Goal: Information Seeking & Learning: Check status

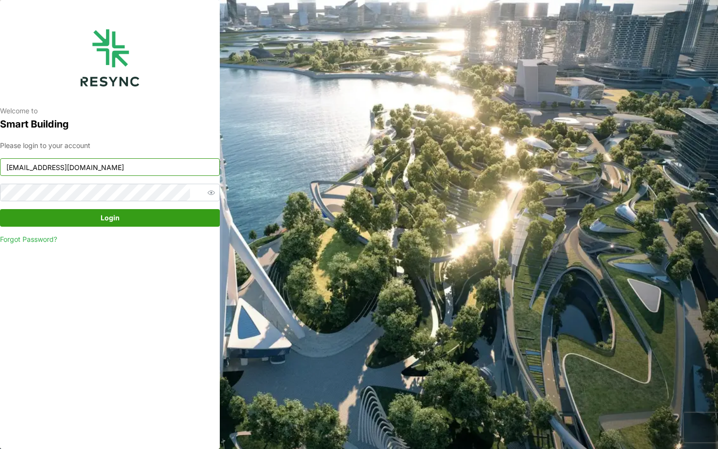
click at [136, 174] on input "mesp_display@resynctech.com" at bounding box center [110, 167] width 220 height 18
type input "[EMAIL_ADDRESS][DOMAIN_NAME]"
click at [166, 215] on span "Login" at bounding box center [109, 218] width 201 height 17
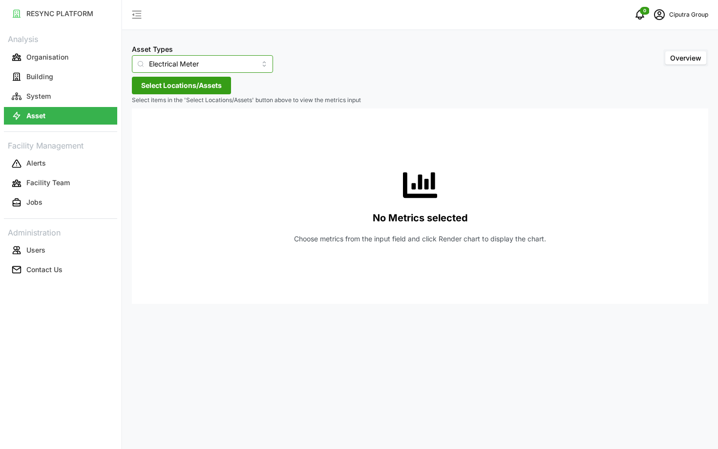
click at [180, 61] on input "Electrical Meter" at bounding box center [202, 64] width 141 height 18
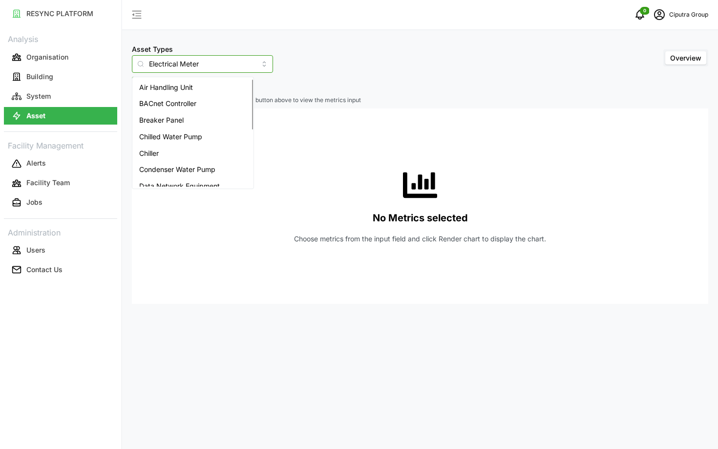
click at [184, 149] on div "Chiller" at bounding box center [192, 153] width 117 height 17
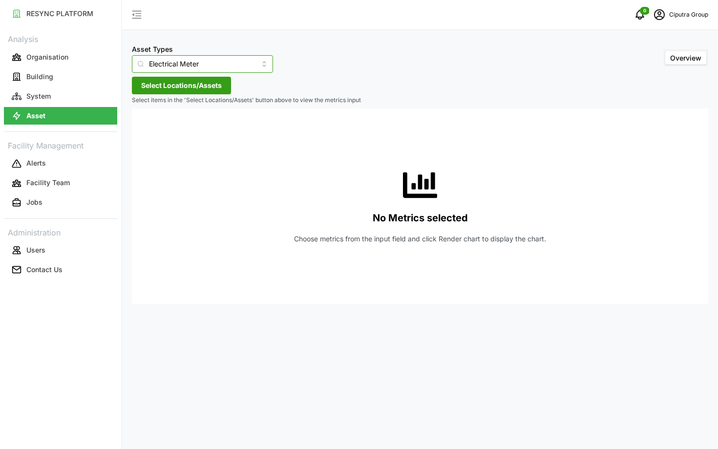
type input "Chiller"
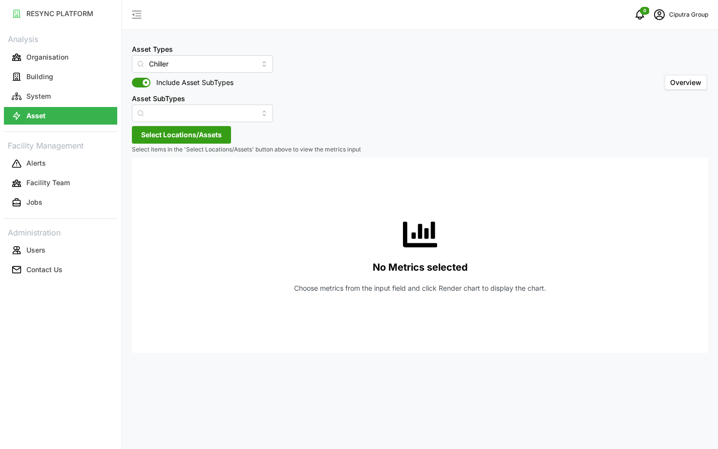
click at [169, 133] on span "Select Locations/Assets" at bounding box center [181, 135] width 81 height 17
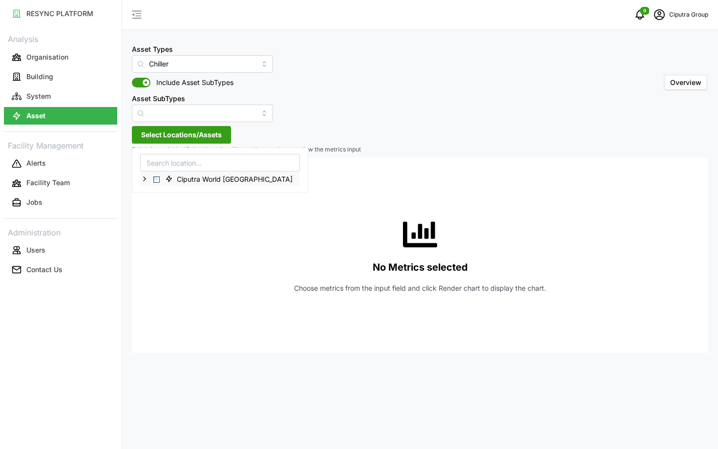
click at [157, 174] on div "Ciputra World Surabaya" at bounding box center [220, 179] width 159 height 14
click at [157, 177] on span "Select Ciputra World Surabaya" at bounding box center [156, 179] width 6 height 6
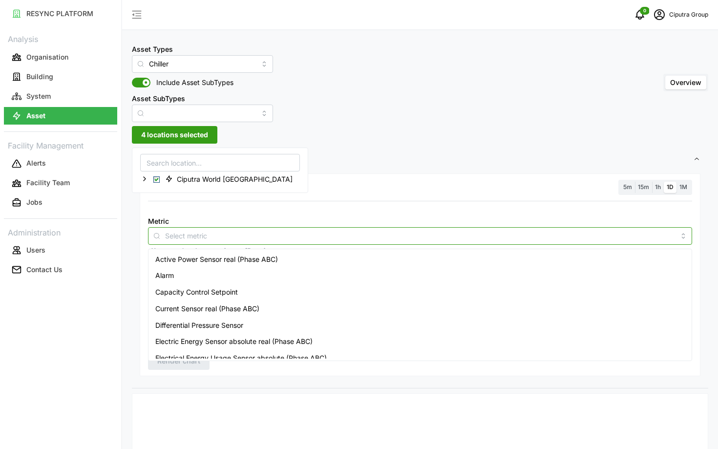
click at [267, 232] on input "Metric" at bounding box center [420, 235] width 510 height 11
click at [281, 255] on div "Active Power Sensor real (Phase ABC)" at bounding box center [421, 259] width 540 height 17
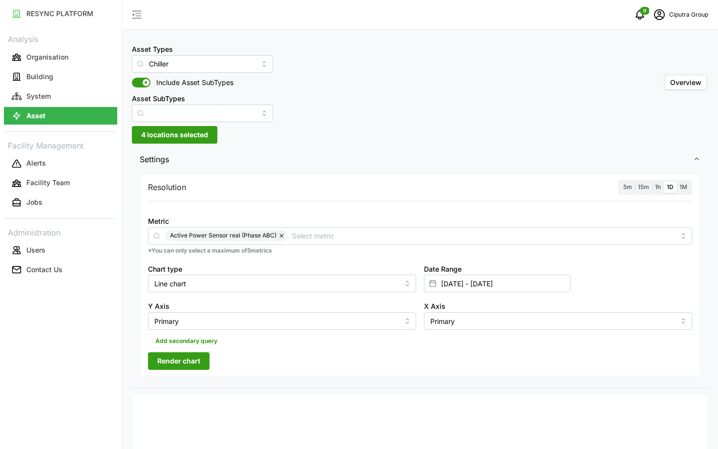
click at [631, 188] on span "5m" at bounding box center [628, 186] width 9 height 7
click at [621, 182] on input "5m" at bounding box center [621, 182] width 0 height 0
click at [470, 288] on input "01 Jun 2025 - 03 Jun 2025" at bounding box center [497, 284] width 147 height 18
click at [476, 178] on button "5" at bounding box center [475, 178] width 18 height 18
type input "03 Jun 2025 - 05 Oct 2025"
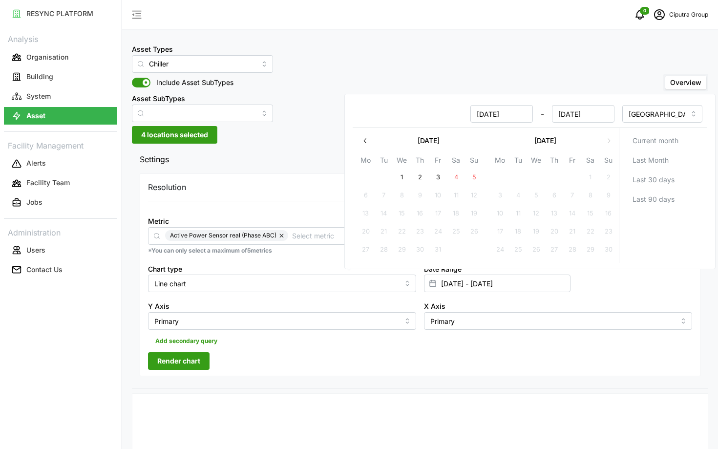
type input "03 Jun 2025"
type input "05 Oct 2025"
click at [476, 178] on button "5" at bounding box center [475, 178] width 18 height 18
type input "05 Oct 2025 - 05 Oct 2025"
type input "05 Oct 2025"
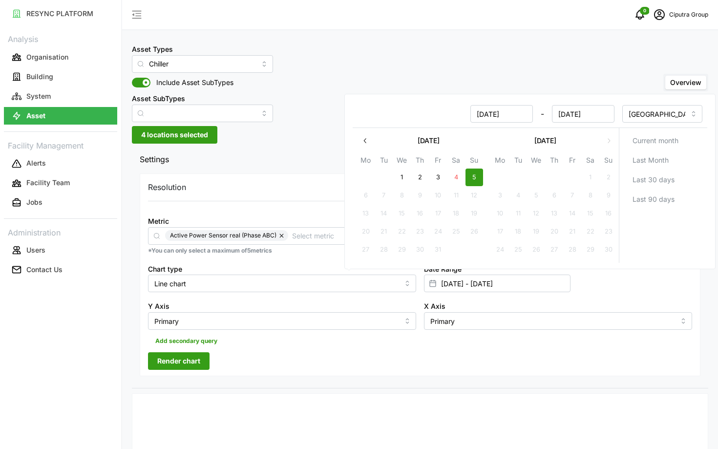
click at [290, 383] on div "Resolution 5m 15m 1h 1D 1M Metric Active Power Sensor real (Phase ABC) *You can…" at bounding box center [420, 279] width 577 height 217
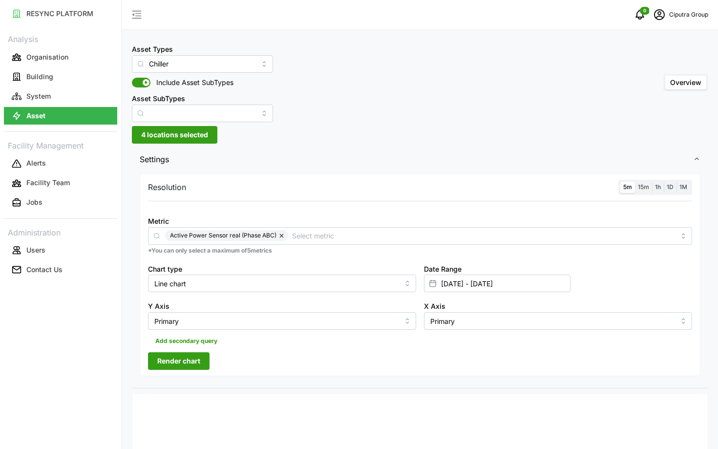
click at [171, 368] on span "Render chart" at bounding box center [178, 361] width 43 height 17
click at [529, 289] on input "05 Oct 2025 - 05 Oct 2025" at bounding box center [497, 284] width 147 height 18
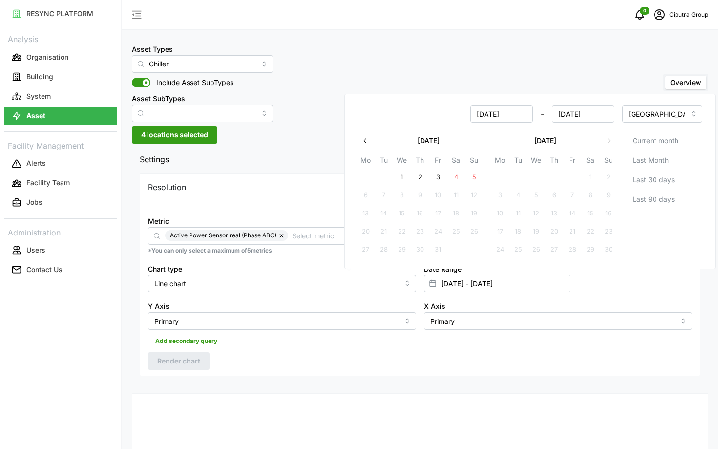
click at [472, 177] on button "5" at bounding box center [475, 178] width 18 height 18
click at [457, 176] on button "4" at bounding box center [457, 178] width 18 height 18
type input "04 Oct 2025 - 05 Oct 2025"
type input "04 Oct 2025"
click at [424, 347] on div "Add secondary query" at bounding box center [420, 339] width 544 height 19
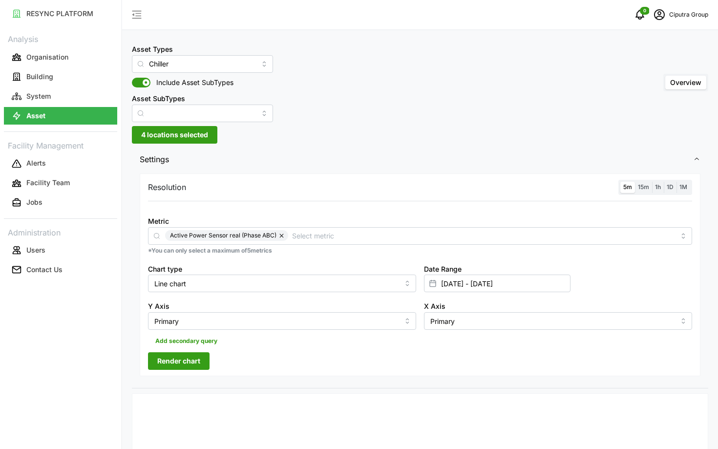
click at [199, 359] on span "Render chart" at bounding box center [178, 361] width 43 height 17
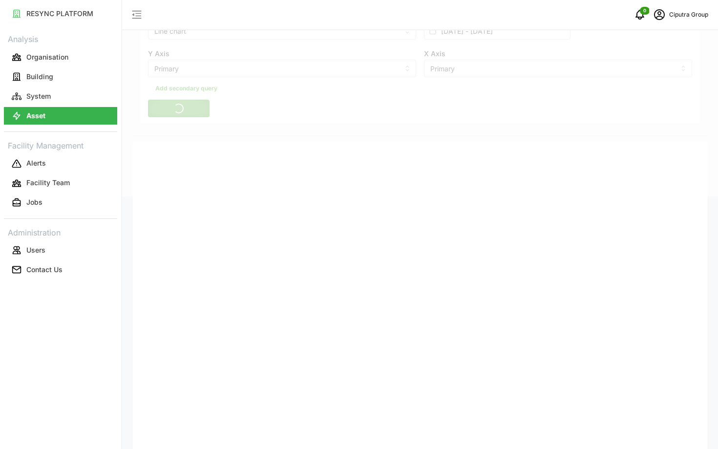
scroll to position [251, 0]
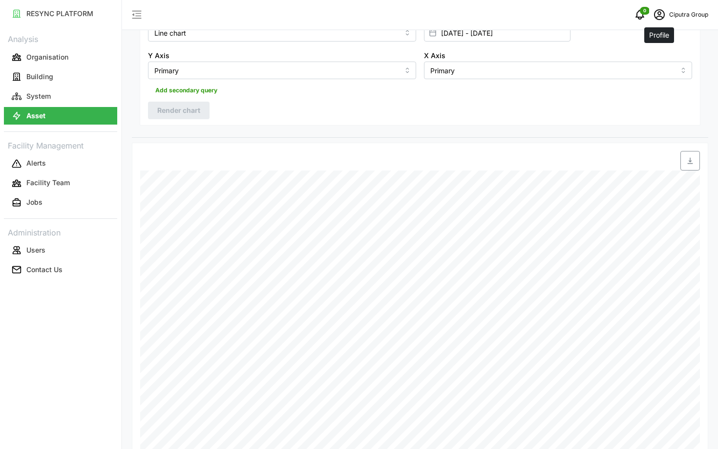
click at [656, 12] on icon "schedule" at bounding box center [660, 15] width 12 height 12
click at [655, 76] on div "Logout" at bounding box center [672, 73] width 69 height 11
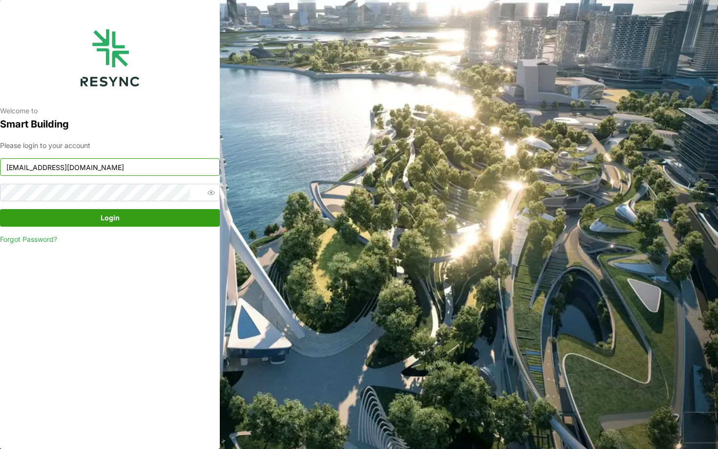
click at [106, 170] on input "[EMAIL_ADDRESS][DOMAIN_NAME]" at bounding box center [110, 167] width 220 height 18
type input "[EMAIL_ADDRESS][DOMAIN_NAME]"
click at [122, 228] on div "Please login to your account [EMAIL_ADDRESS][DOMAIN_NAME] Login Forgot Password?" at bounding box center [110, 192] width 220 height 105
click at [118, 224] on span "Login" at bounding box center [110, 218] width 19 height 17
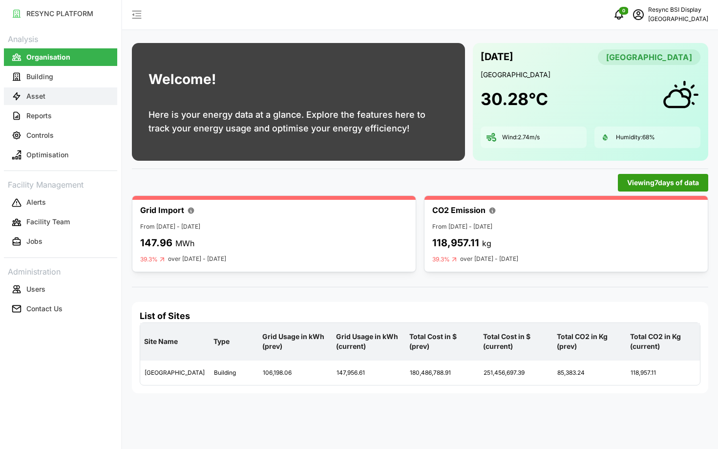
click at [37, 95] on p "Asset" at bounding box center [35, 96] width 19 height 10
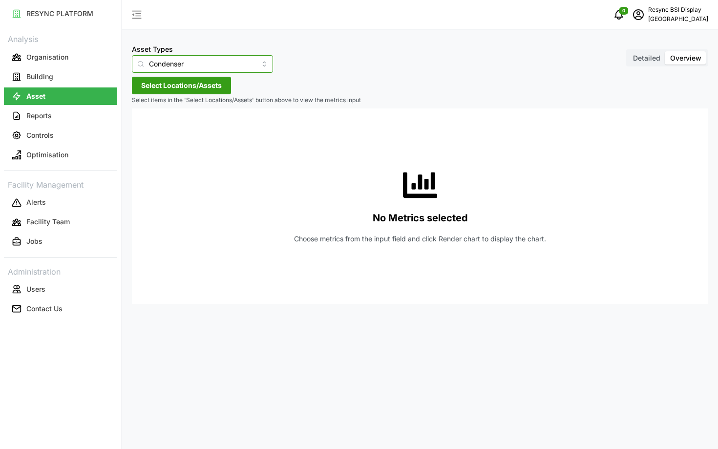
click at [203, 68] on input "Condenser" at bounding box center [202, 64] width 141 height 18
click at [382, 127] on div "No Metrics selected Choose metrics from the input field and click Render chart …" at bounding box center [420, 207] width 561 height 196
click at [192, 91] on span "Select Locations/Assets" at bounding box center [181, 85] width 81 height 17
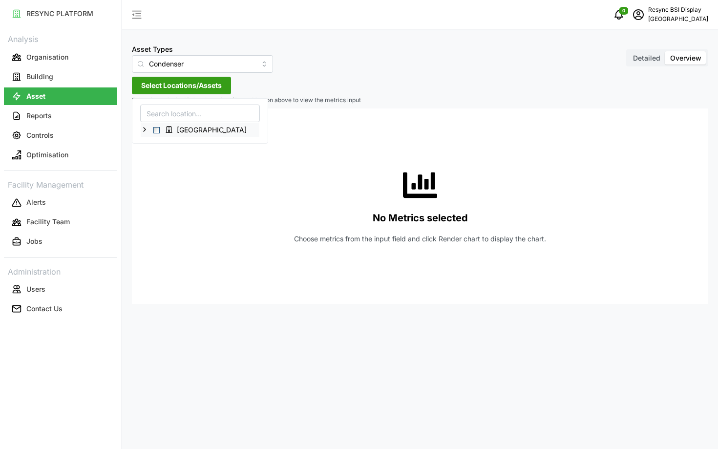
click at [144, 127] on icon at bounding box center [145, 130] width 8 height 8
click at [152, 142] on polyline at bounding box center [153, 144] width 2 height 4
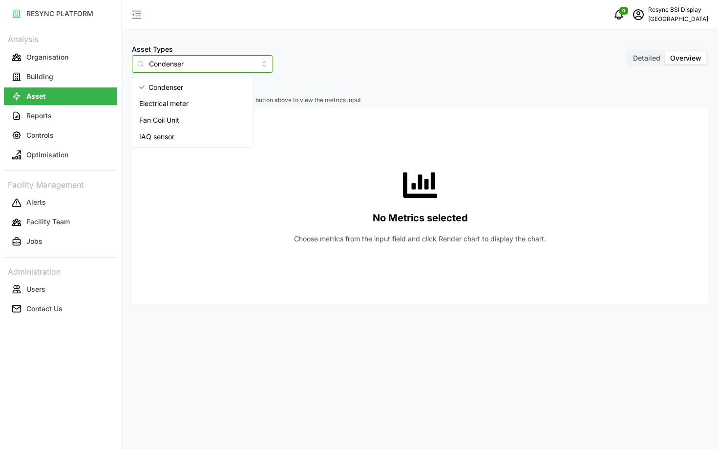
click at [151, 59] on input "Condenser" at bounding box center [202, 64] width 141 height 18
click at [165, 120] on span "Fan Coil Unit" at bounding box center [159, 120] width 40 height 11
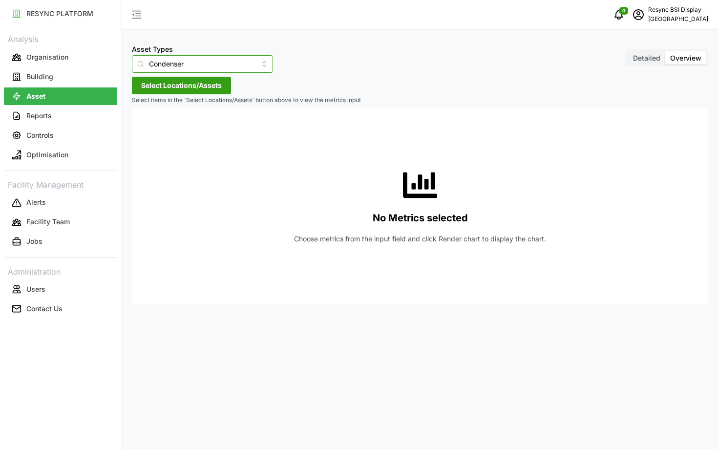
type input "Fan Coil Unit"
click at [158, 87] on span "Select Locations/Assets" at bounding box center [181, 85] width 81 height 17
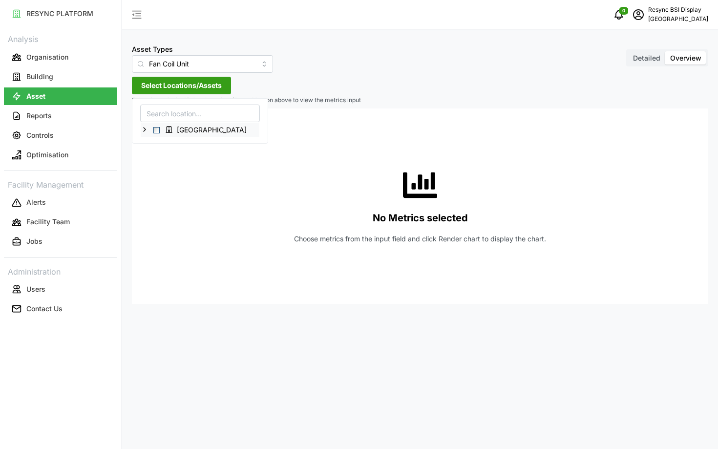
click at [148, 131] on icon at bounding box center [145, 130] width 8 height 8
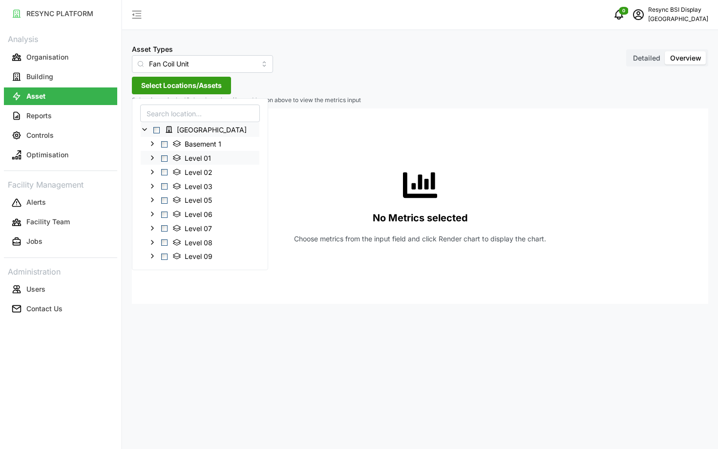
click at [164, 151] on div "National Hospital Surabaya Basement 1 Level 01 Level 02 Level 03 Level 05 Level…" at bounding box center [200, 193] width 119 height 141
click at [164, 154] on div "Level 01" at bounding box center [200, 158] width 119 height 14
click at [165, 158] on span "Select Level 01" at bounding box center [164, 158] width 6 height 6
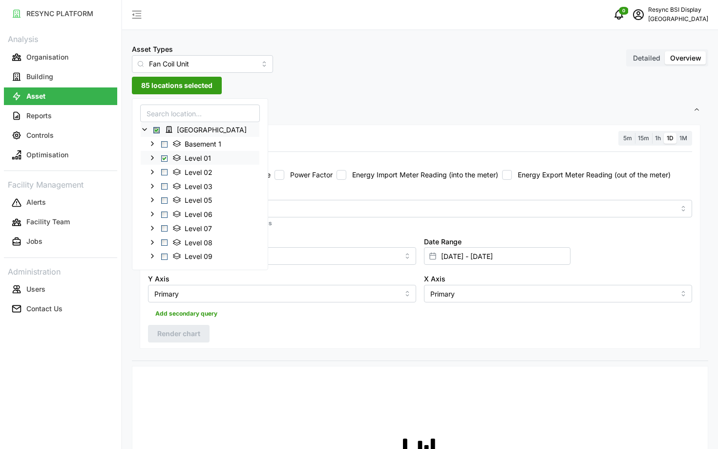
click at [167, 158] on span "Select Level 01" at bounding box center [164, 158] width 6 height 6
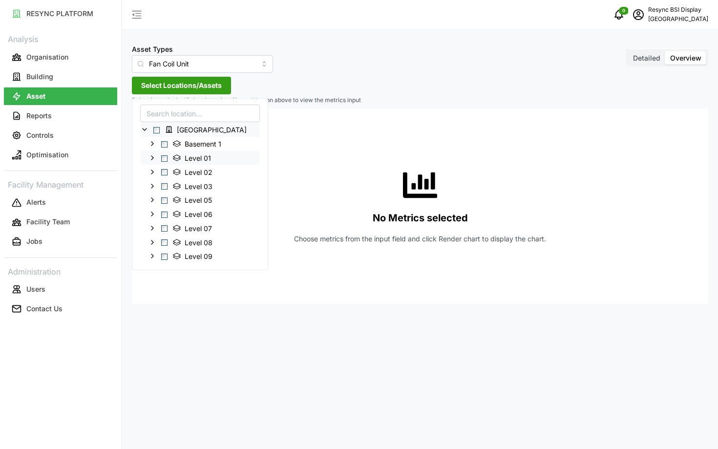
click at [163, 157] on span "Select Level 01" at bounding box center [164, 158] width 6 height 6
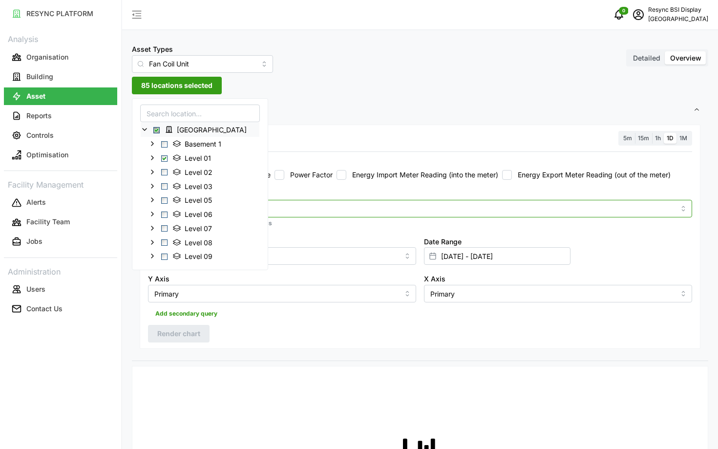
click at [351, 210] on input "Metric" at bounding box center [420, 208] width 510 height 11
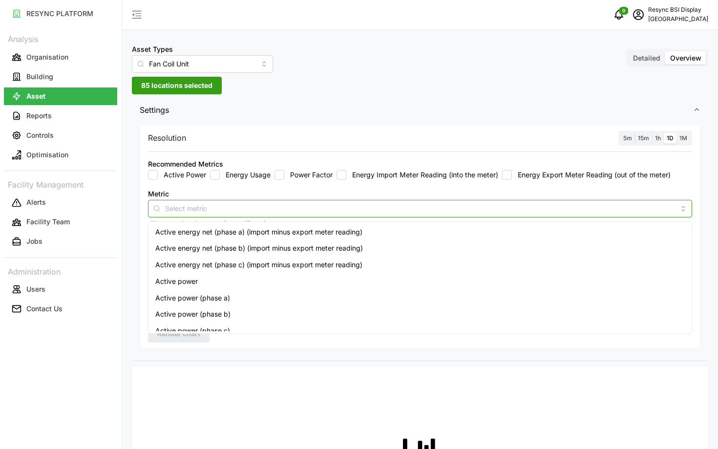
click at [322, 282] on div "Active power" at bounding box center [421, 281] width 540 height 17
checkbox input "true"
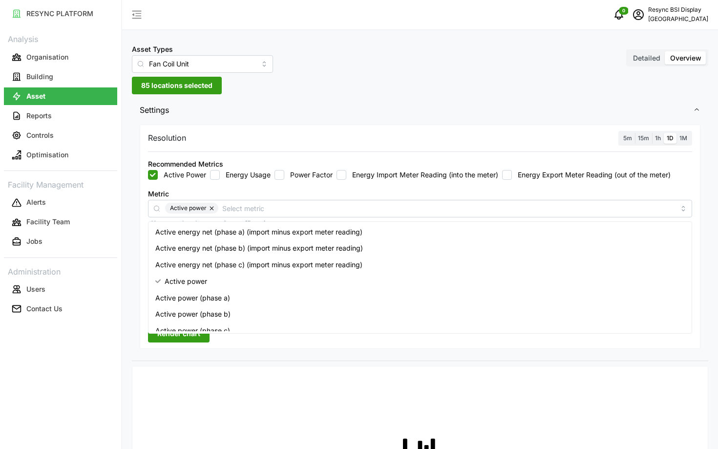
click at [629, 138] on span "5m" at bounding box center [628, 137] width 9 height 7
click at [621, 133] on input "5m" at bounding box center [621, 133] width 0 height 0
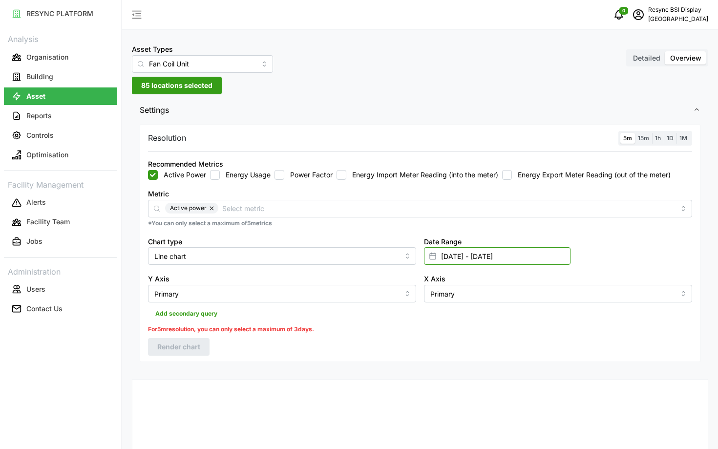
click at [543, 258] on input "01 Oct 2025 - 05 Oct 2025" at bounding box center [497, 256] width 147 height 18
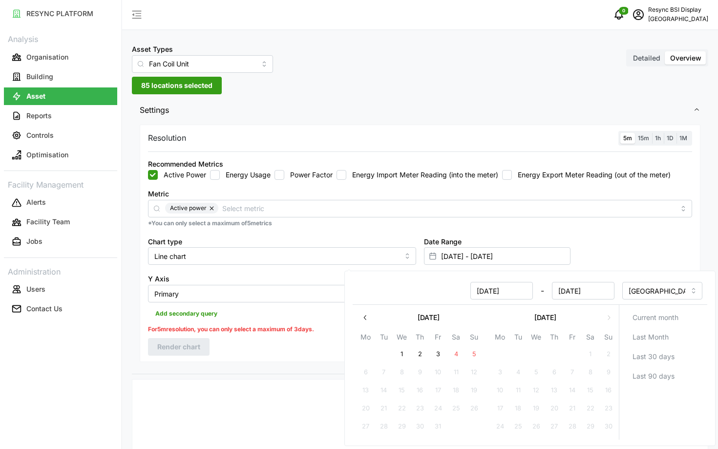
click at [470, 348] on button "5" at bounding box center [475, 355] width 18 height 18
type input "05 Oct 2025 - 05 Oct 2025"
type input "05 Oct 2025"
click at [470, 348] on button "5" at bounding box center [475, 355] width 18 height 18
click at [310, 340] on div "Resolution 5m 15m 1h 1D 1M Recommended Metrics Active Power Energy Usage Power …" at bounding box center [420, 244] width 561 height 238
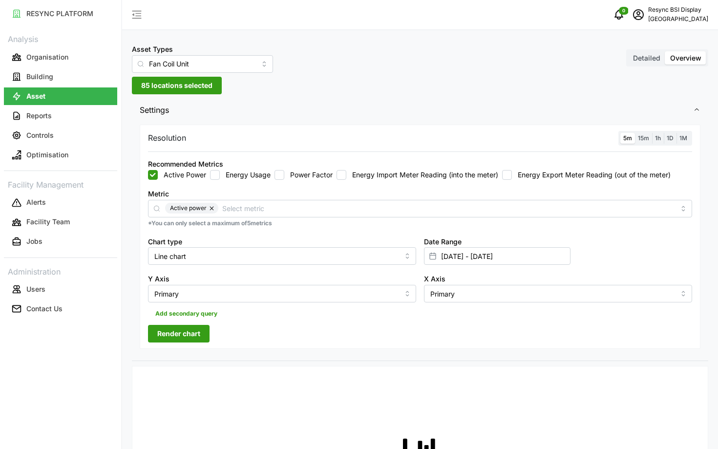
click at [189, 330] on span "Render chart" at bounding box center [178, 334] width 43 height 17
click at [176, 87] on span "85 locations selected" at bounding box center [176, 85] width 71 height 17
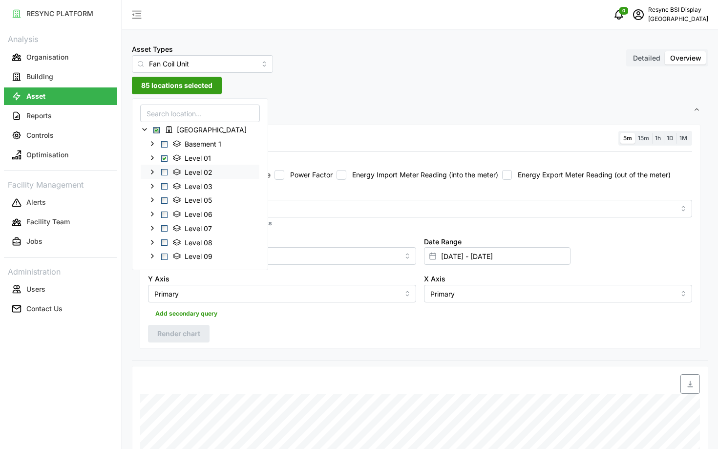
click at [167, 172] on span "Select Level 02" at bounding box center [164, 172] width 6 height 6
click at [165, 159] on span "Select Level 01" at bounding box center [164, 158] width 6 height 6
click at [174, 332] on span "Render chart" at bounding box center [178, 334] width 43 height 17
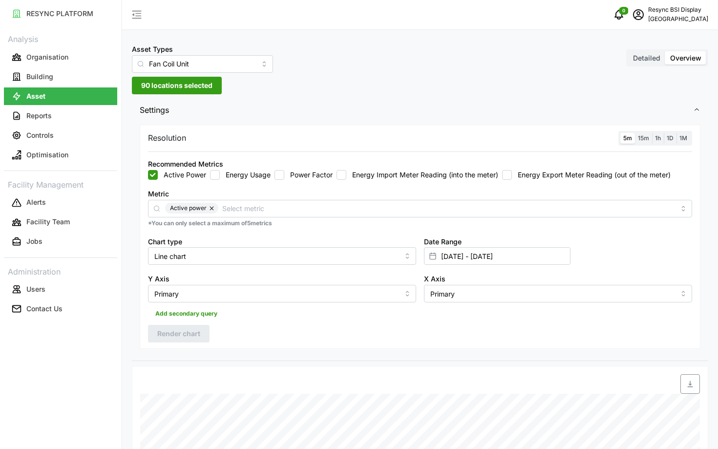
click at [160, 83] on span "90 locations selected" at bounding box center [176, 85] width 71 height 17
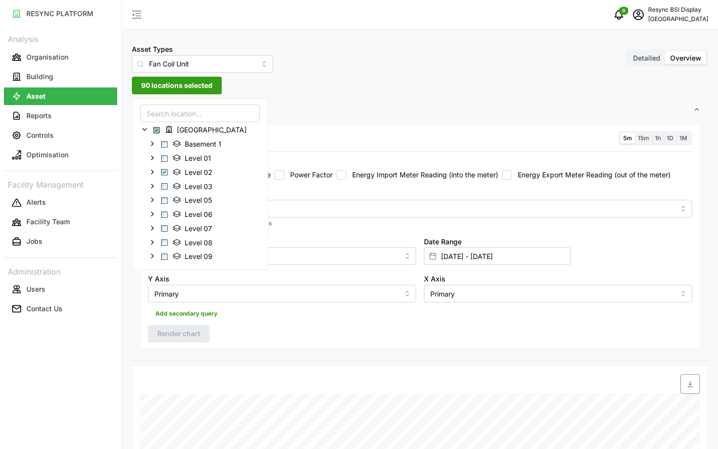
click at [165, 117] on input at bounding box center [200, 114] width 120 height 18
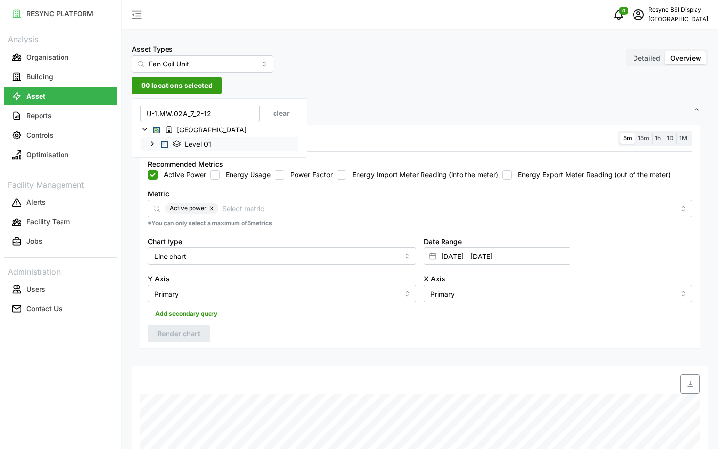
type input "U-1.MW.02A_7_2-12"
click at [165, 145] on span "Select Level 01" at bounding box center [164, 144] width 6 height 6
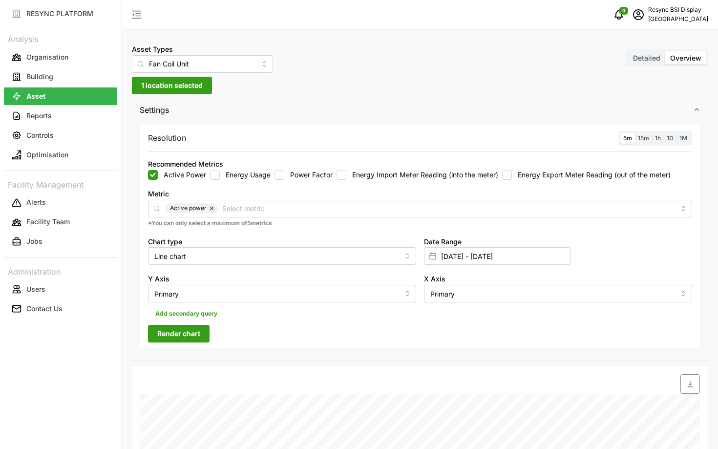
click at [173, 334] on span "Render chart" at bounding box center [178, 334] width 43 height 17
click at [209, 212] on button "button" at bounding box center [213, 208] width 12 height 11
checkbox input "false"
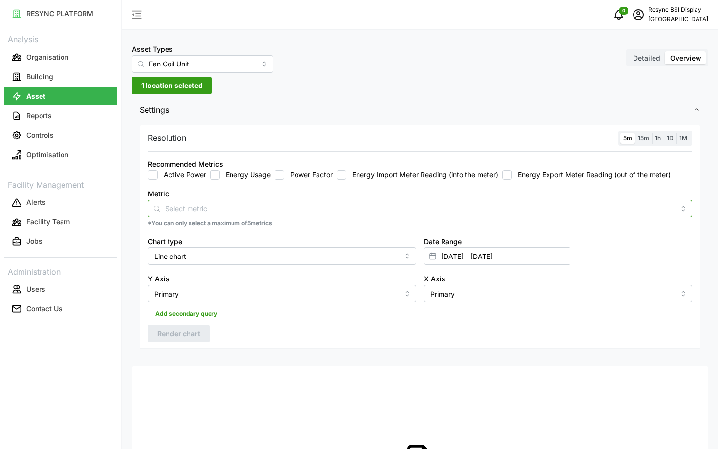
click at [209, 212] on input "Metric" at bounding box center [420, 208] width 510 height 11
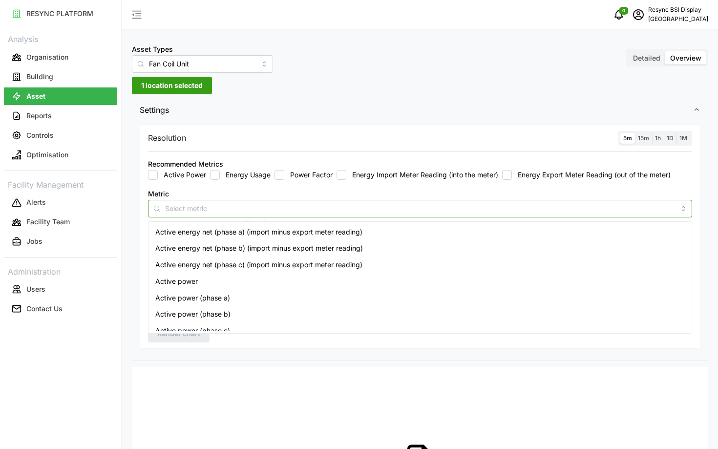
click at [214, 231] on span "Active energy net (phase a) (import minus export meter reading)" at bounding box center [258, 232] width 207 height 11
click at [217, 246] on span "Active energy net (phase b) (import minus export meter reading)" at bounding box center [259, 248] width 208 height 11
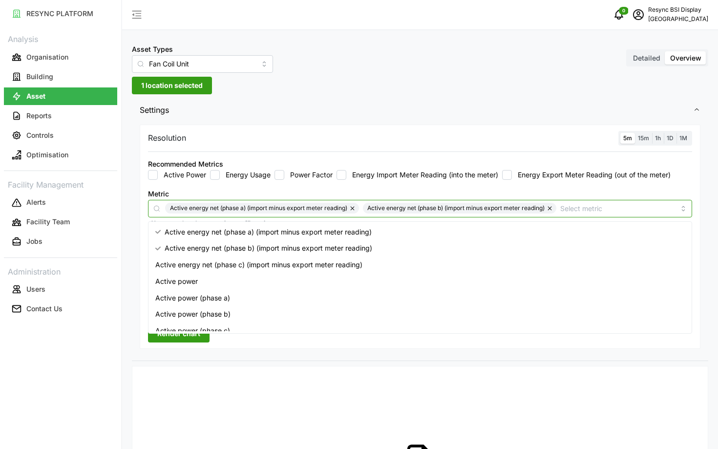
click at [223, 264] on span "Active energy net (phase c) (import minus export meter reading)" at bounding box center [258, 265] width 207 height 11
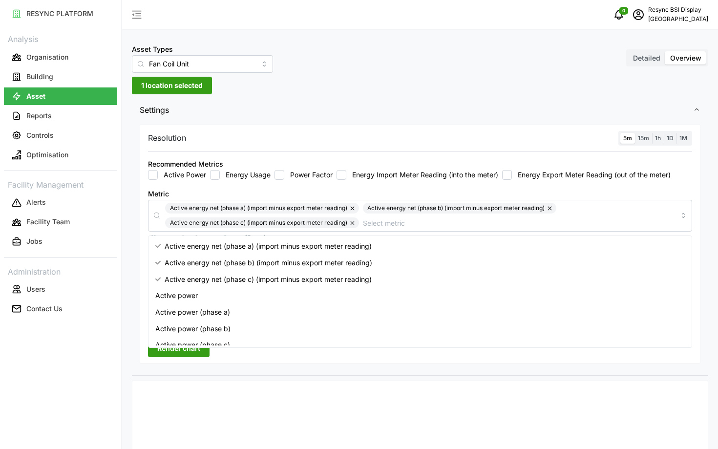
click at [168, 353] on span "Render chart" at bounding box center [178, 348] width 43 height 17
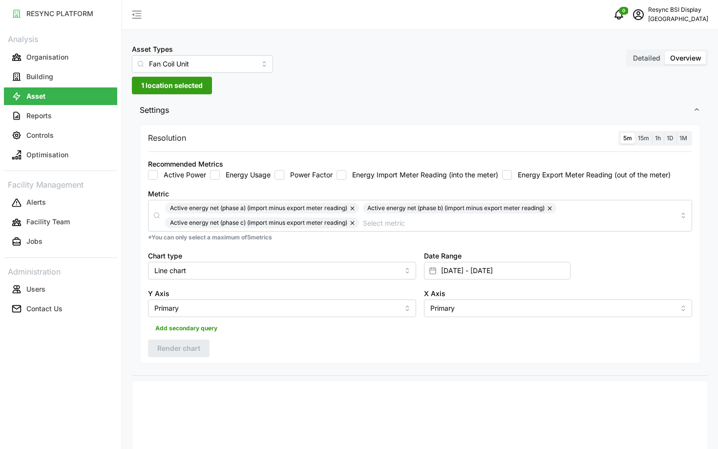
click at [350, 221] on button "button" at bounding box center [354, 223] width 12 height 11
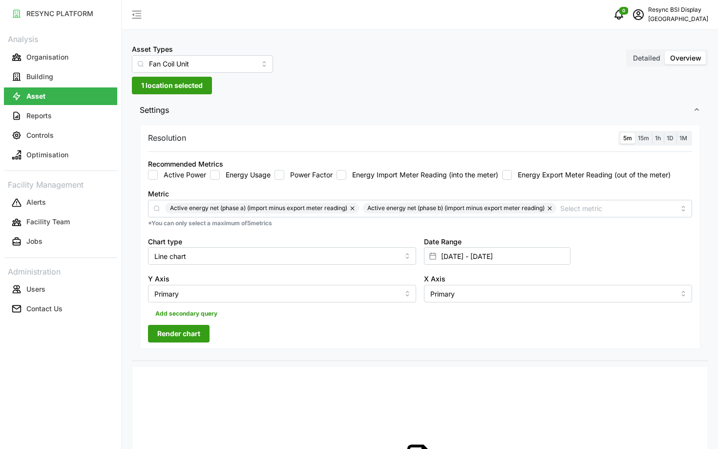
click at [353, 206] on button "button" at bounding box center [354, 208] width 12 height 11
click at [354, 206] on button "button" at bounding box center [354, 208] width 12 height 11
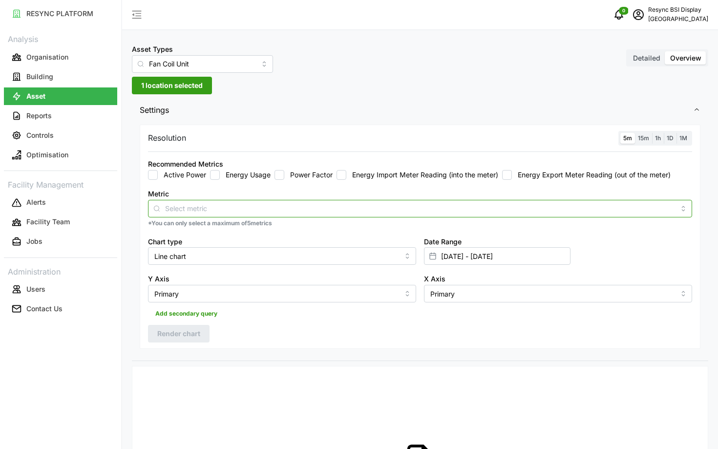
click at [354, 206] on input "Metric" at bounding box center [420, 208] width 510 height 11
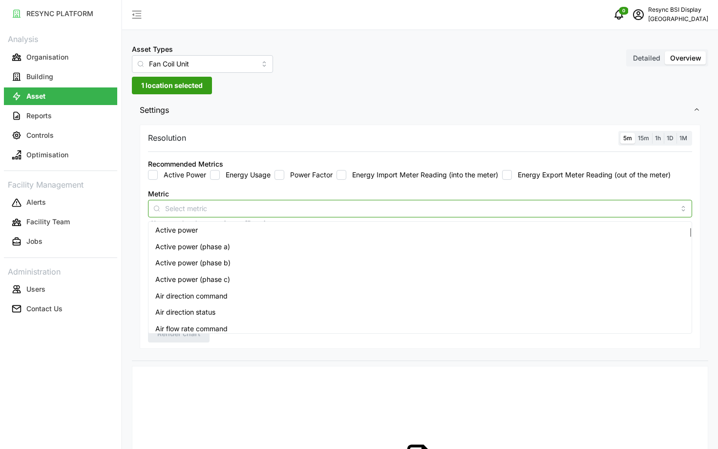
scroll to position [45, 0]
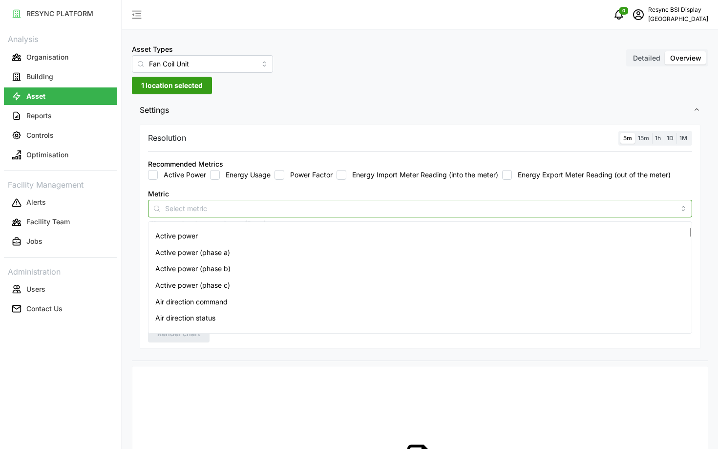
click at [264, 260] on div "Active power (phase a)" at bounding box center [421, 252] width 540 height 17
click at [268, 268] on div "Active power (phase b)" at bounding box center [421, 269] width 540 height 17
click at [278, 283] on div "Active power (phase c)" at bounding box center [421, 285] width 540 height 17
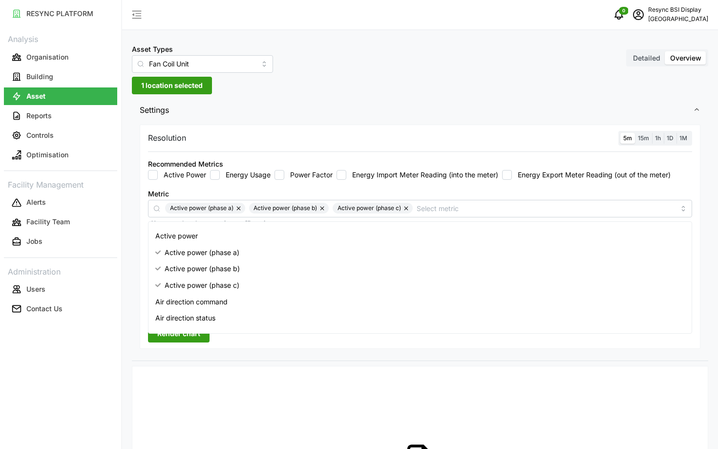
click at [174, 337] on span "Render chart" at bounding box center [178, 334] width 43 height 17
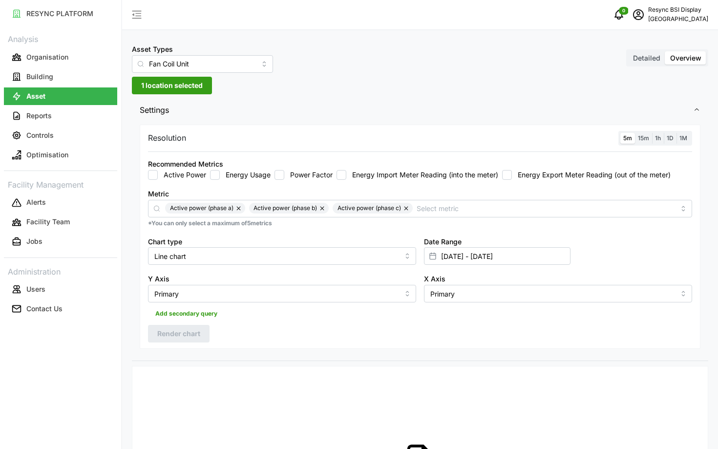
click at [323, 211] on button "button" at bounding box center [323, 208] width 12 height 11
click at [239, 208] on button "button" at bounding box center [240, 208] width 12 height 11
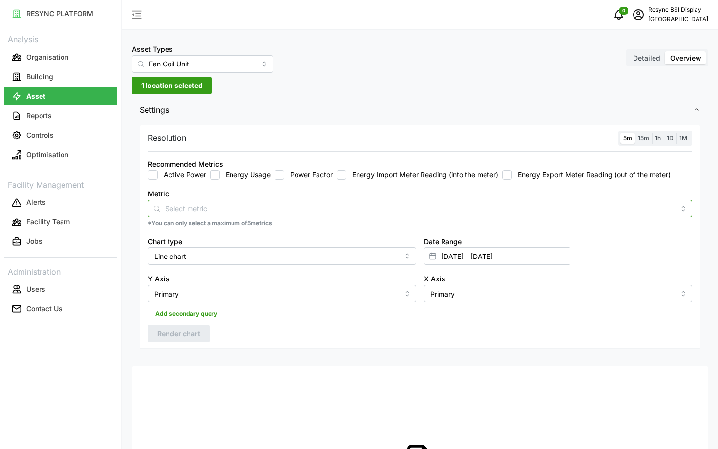
click at [239, 208] on input "Metric" at bounding box center [420, 208] width 510 height 11
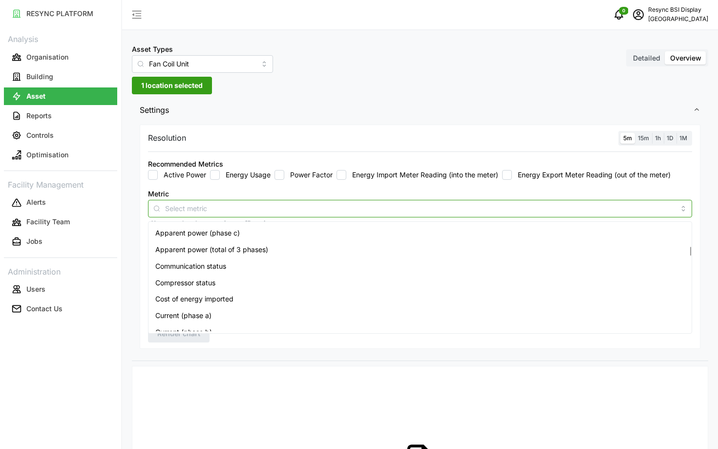
scroll to position [279, 0]
click at [241, 279] on div "Compressor status" at bounding box center [421, 282] width 540 height 17
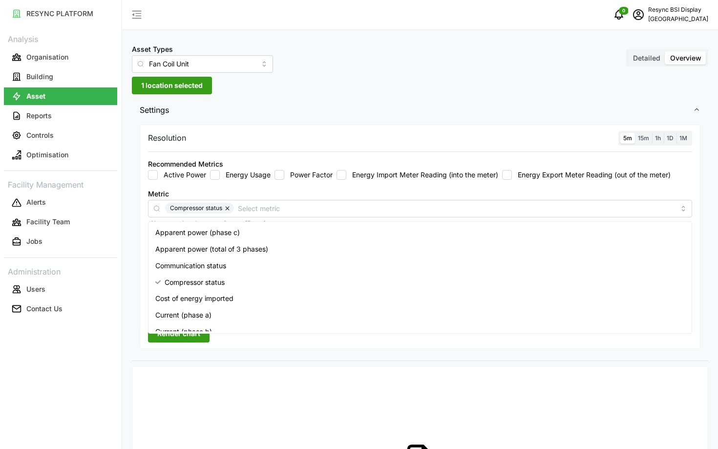
click at [191, 337] on span "Render chart" at bounding box center [178, 334] width 43 height 17
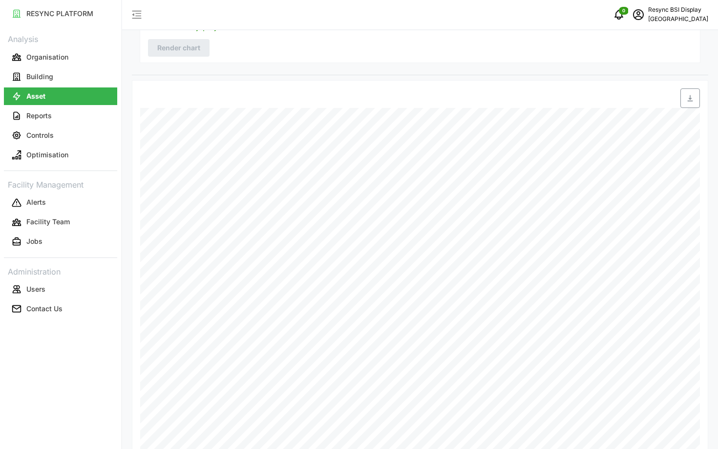
scroll to position [314, 0]
